Goal: Information Seeking & Learning: Learn about a topic

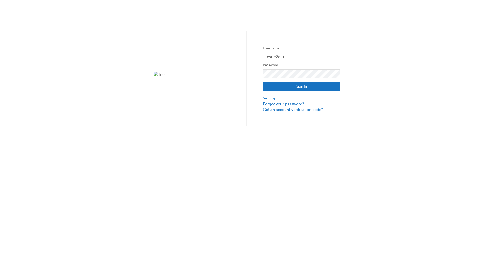
type input "test.e2e.user14"
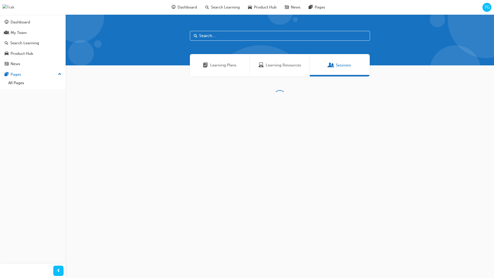
scroll to position [16, 0]
